Goal: Find specific page/section: Find specific page/section

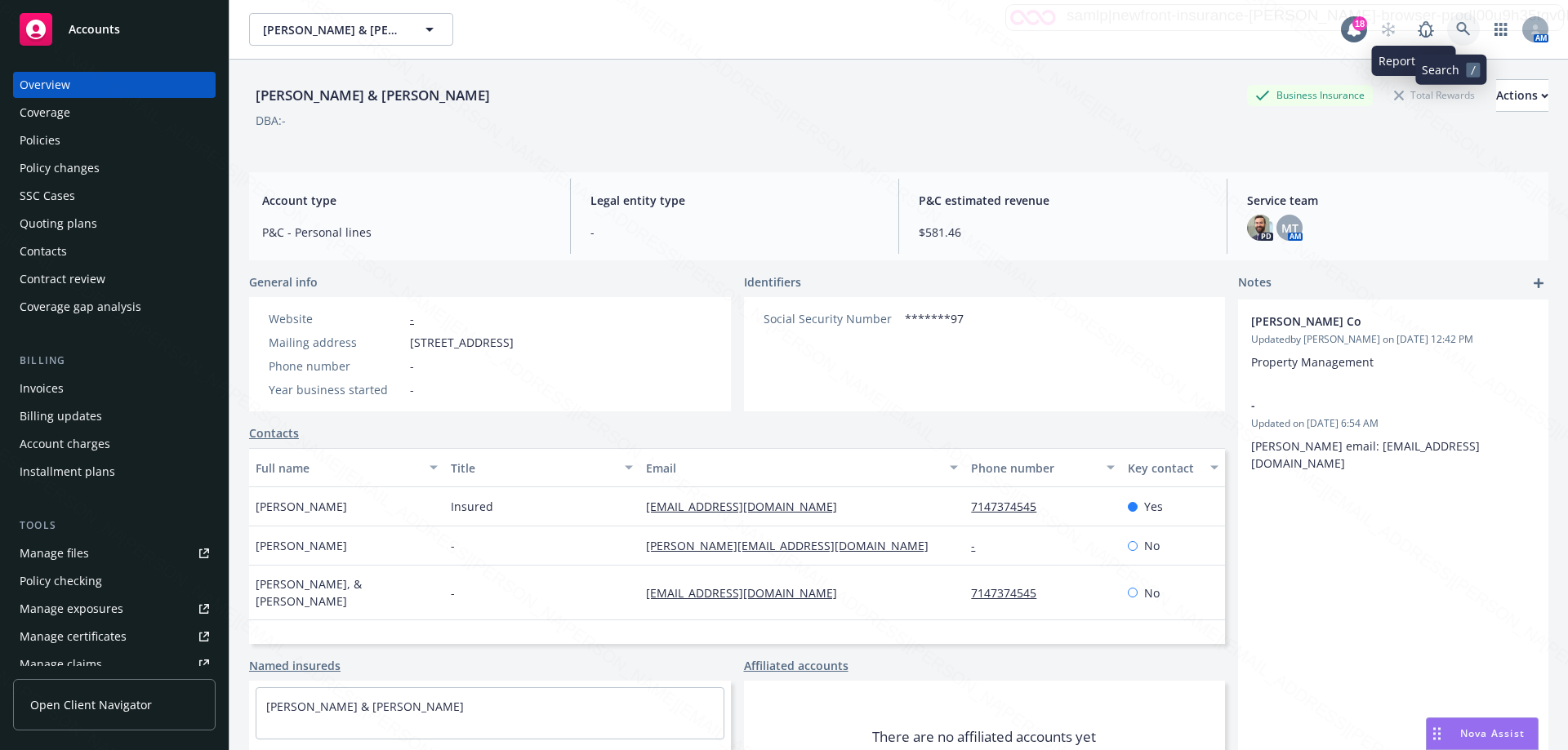
click at [1456, 32] on icon at bounding box center [1463, 29] width 14 height 14
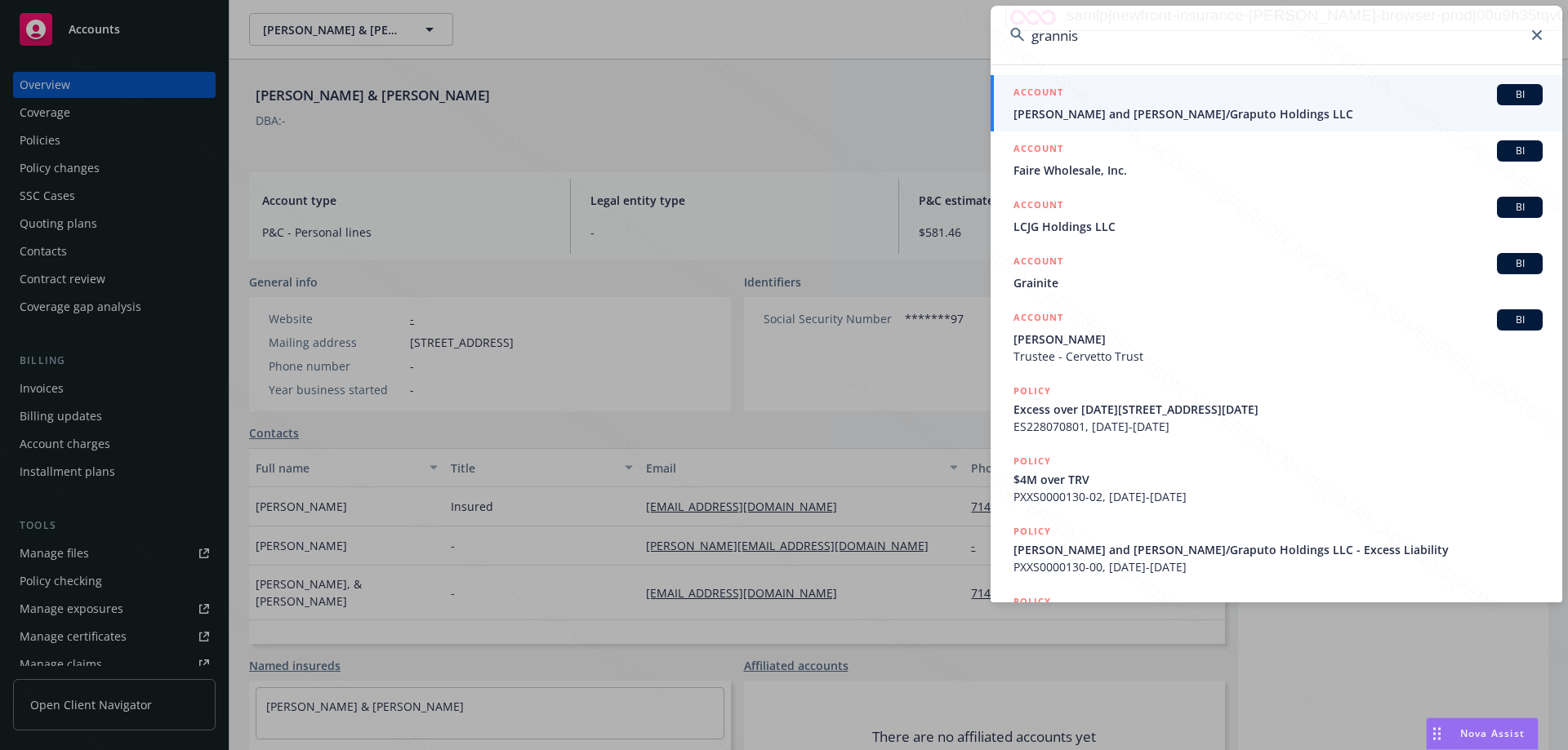
type input "grannis"
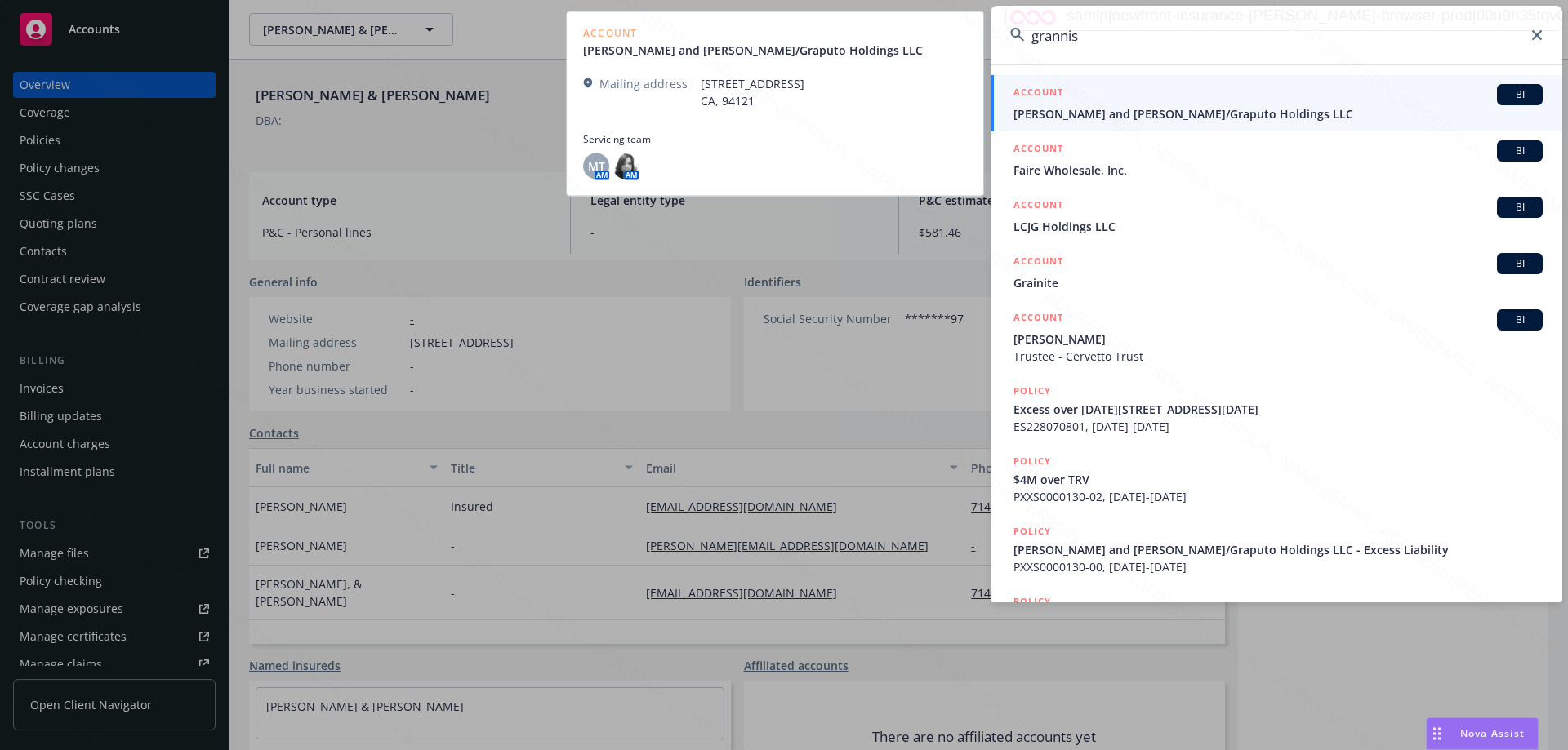
click at [1152, 114] on span "[PERSON_NAME] and [PERSON_NAME]/Graputo Holdings LLC" at bounding box center [1278, 114] width 529 height 17
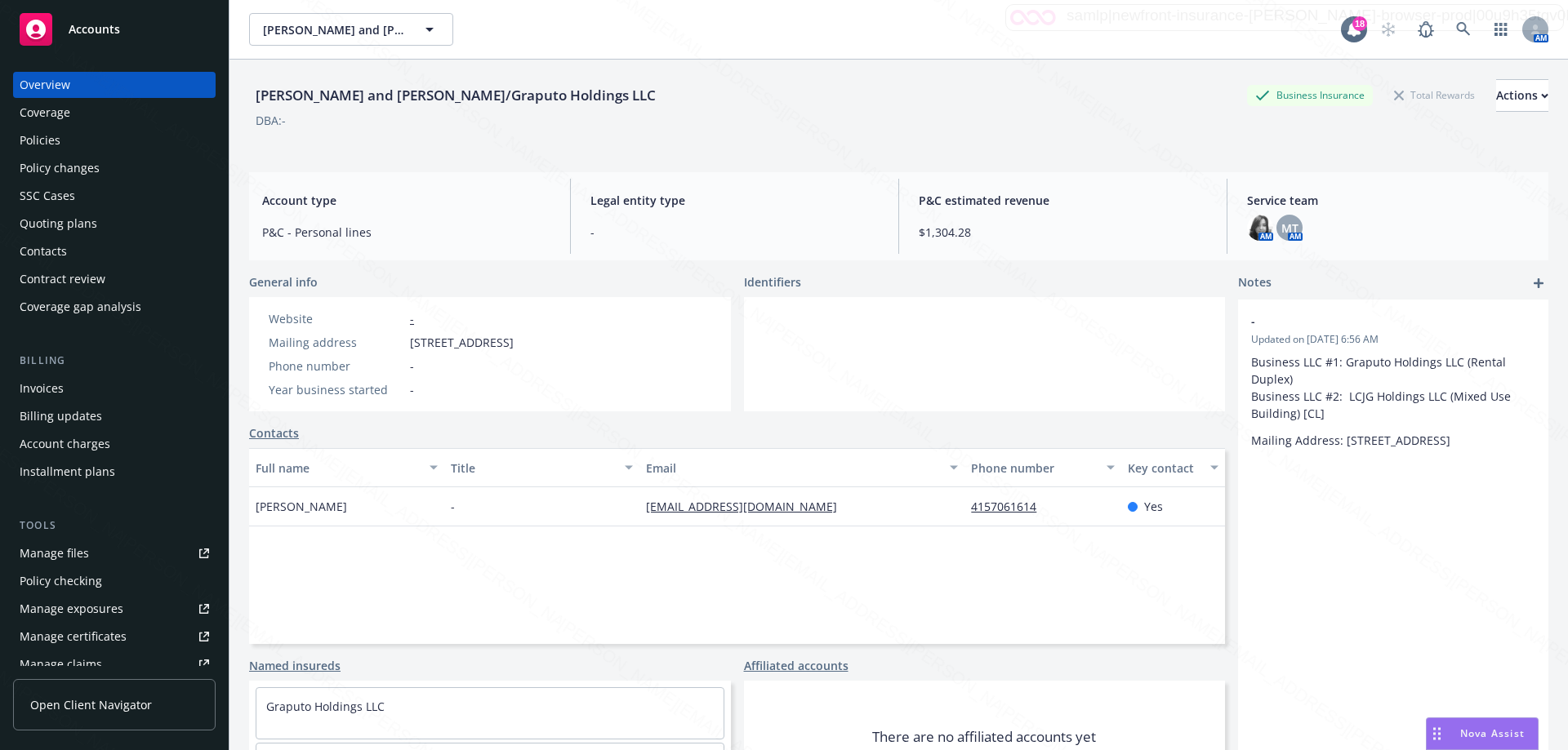
click at [54, 145] on div "Policies" at bounding box center [40, 140] width 41 height 26
